Goal: Information Seeking & Learning: Learn about a topic

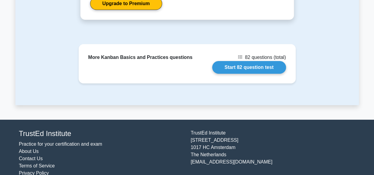
scroll to position [1054, 0]
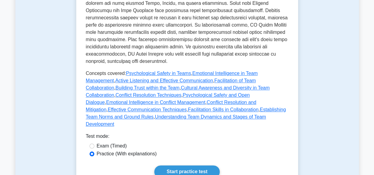
scroll to position [255, 0]
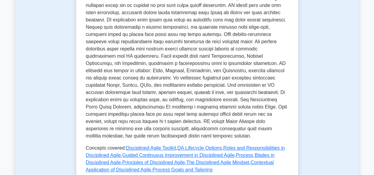
scroll to position [163, 0]
